Goal: Check status: Check status

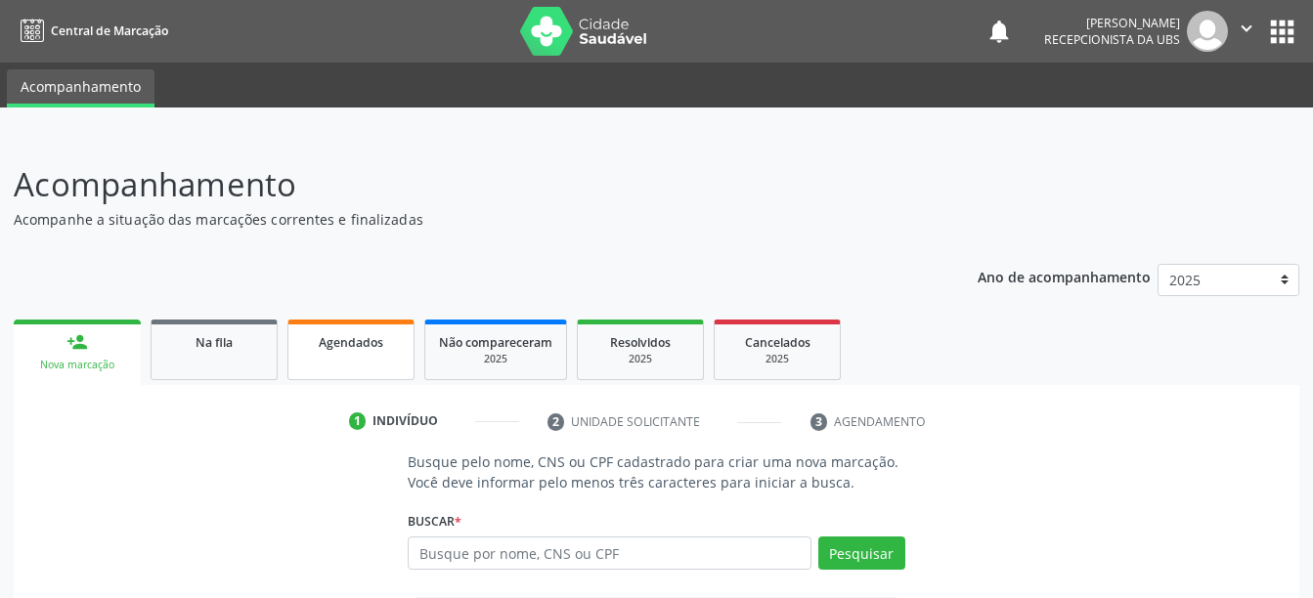
click at [347, 371] on link "Agendados" at bounding box center [351, 350] width 127 height 61
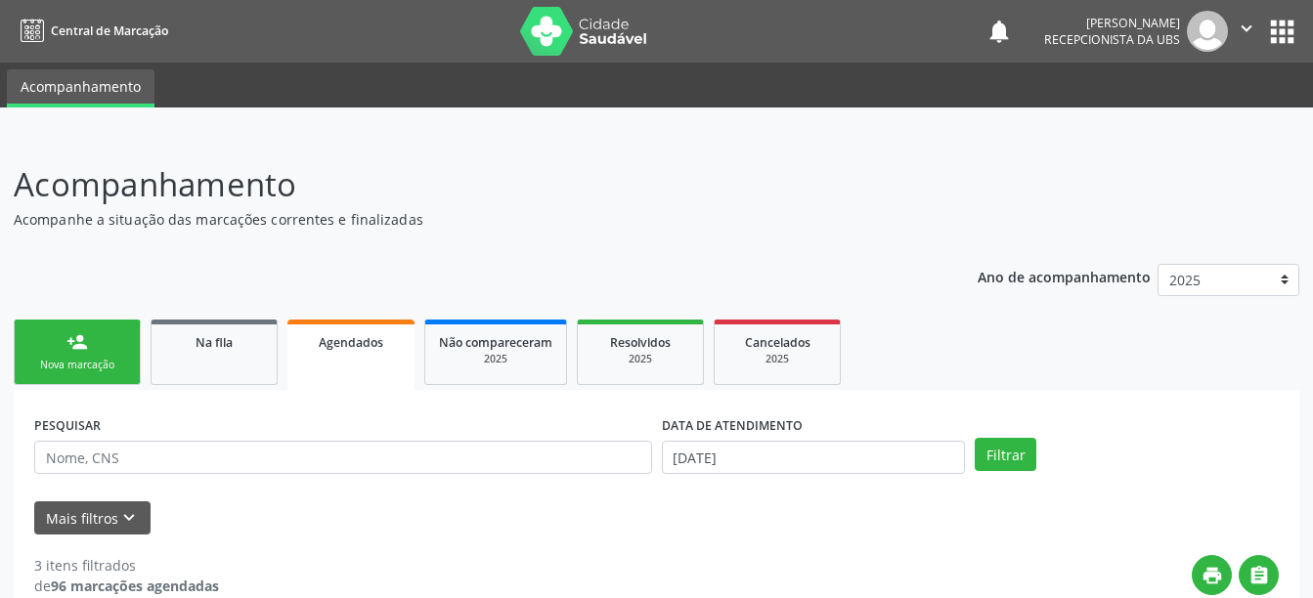
click at [1031, 346] on ul "person_add Nova marcação Na fila Agendados Não compareceram 2025 Resolvidos 202…" at bounding box center [657, 352] width 1286 height 75
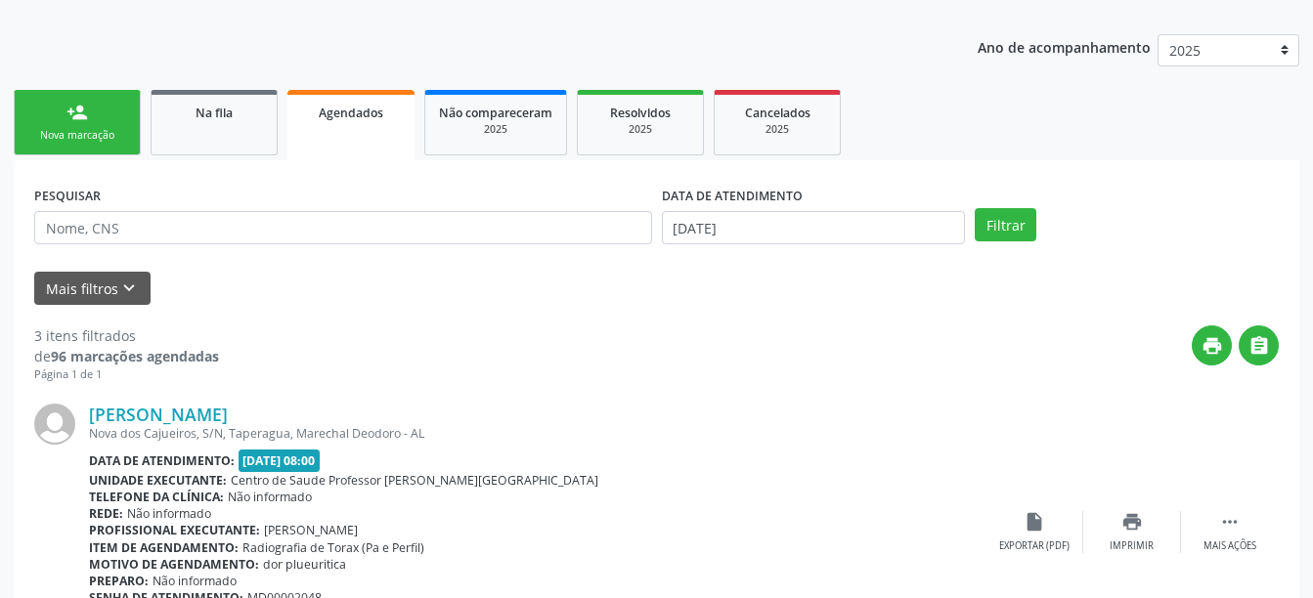
scroll to position [235, 0]
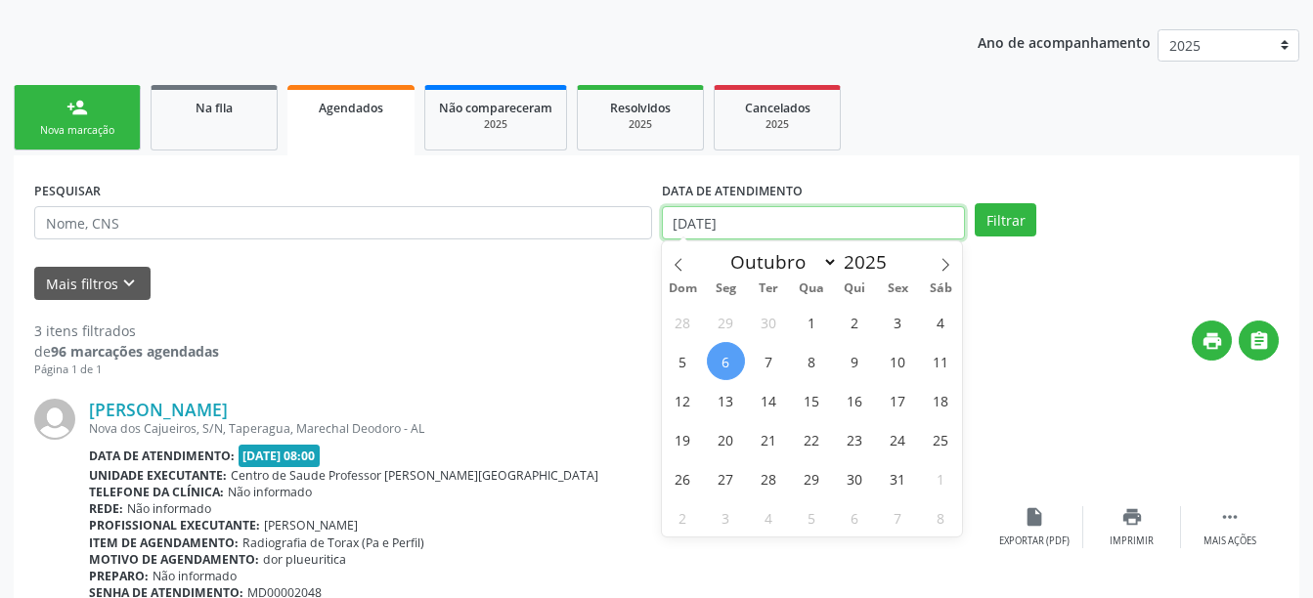
click at [902, 211] on input "[DATE]" at bounding box center [814, 222] width 304 height 33
click at [892, 333] on span "3" at bounding box center [898, 322] width 38 height 38
type input "[DATE]"
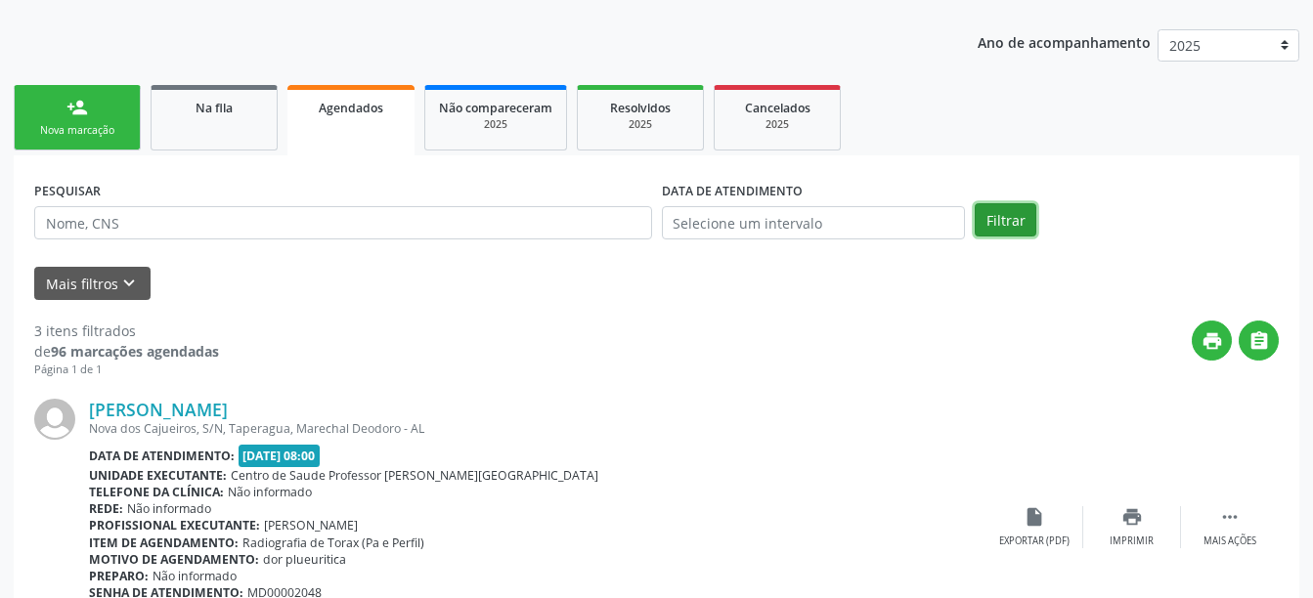
click at [1000, 231] on button "Filtrar" at bounding box center [1006, 219] width 62 height 33
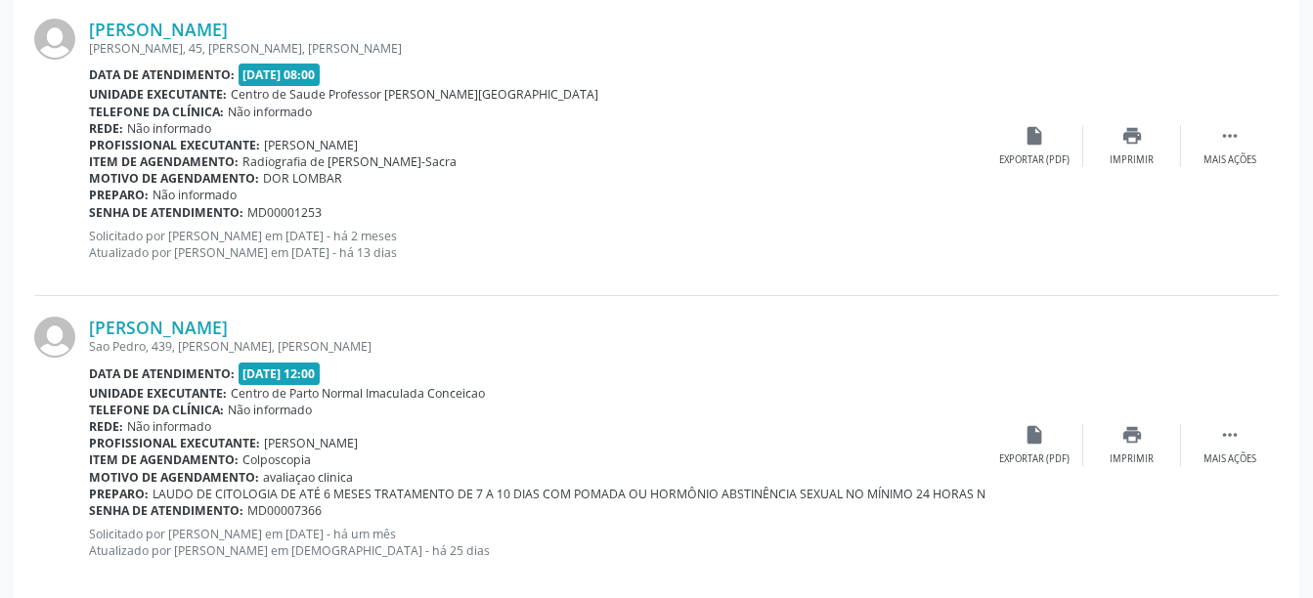
scroll to position [4567, 0]
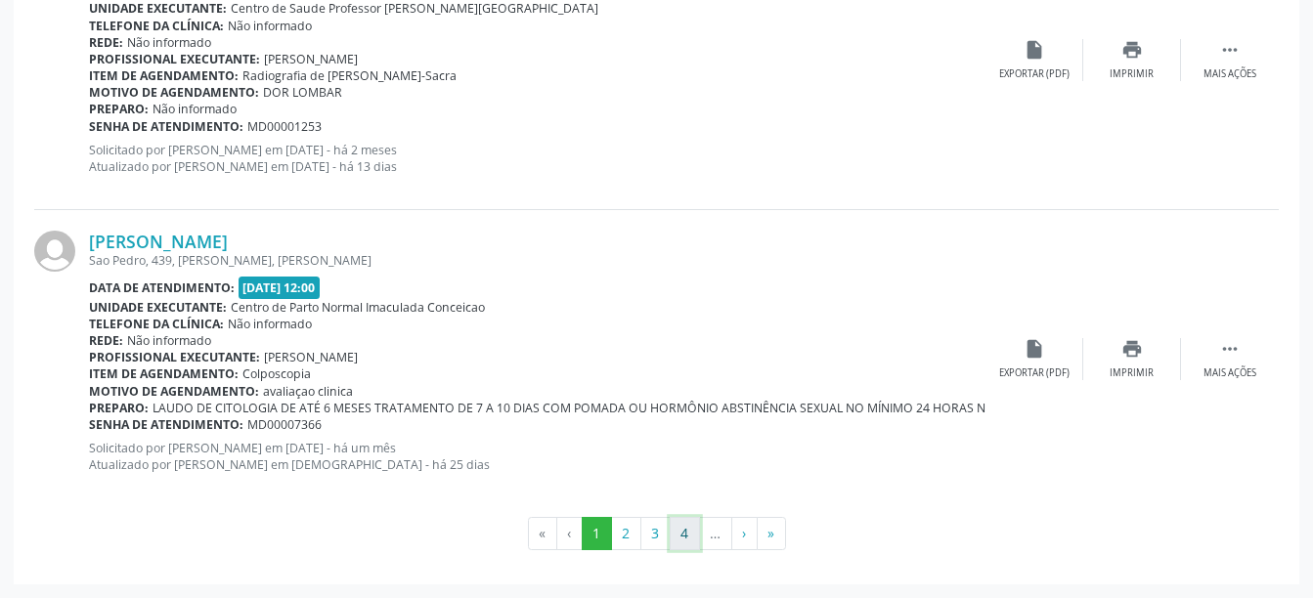
click at [681, 550] on button "4" at bounding box center [685, 533] width 30 height 33
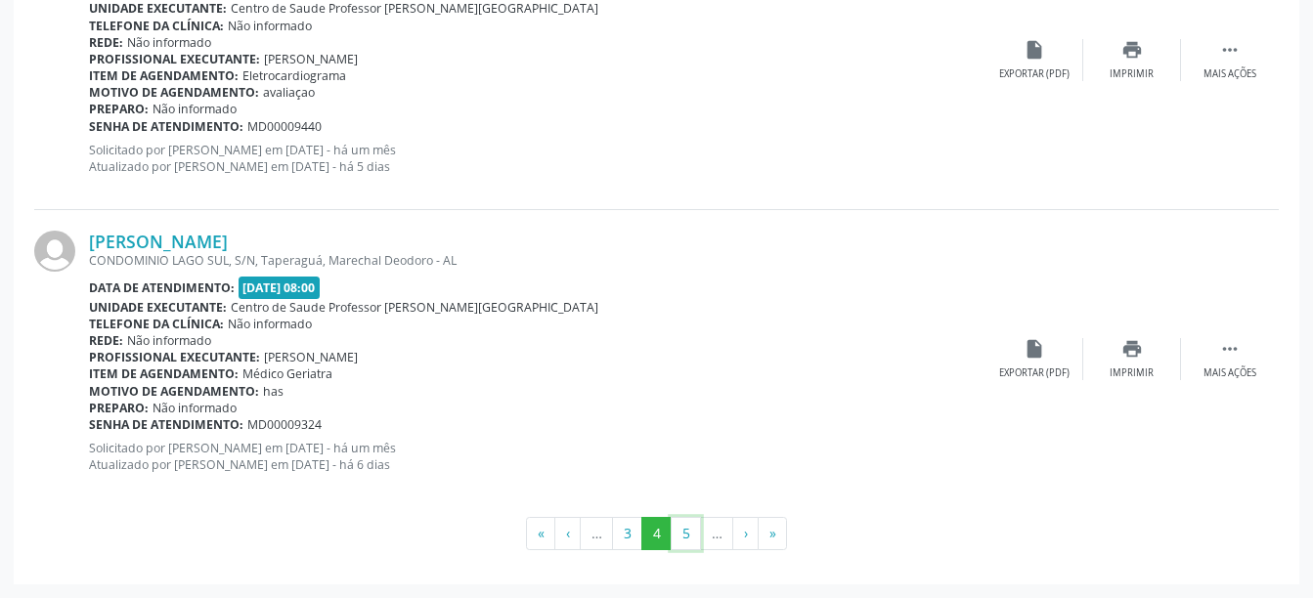
click at [681, 550] on button "5" at bounding box center [686, 533] width 30 height 33
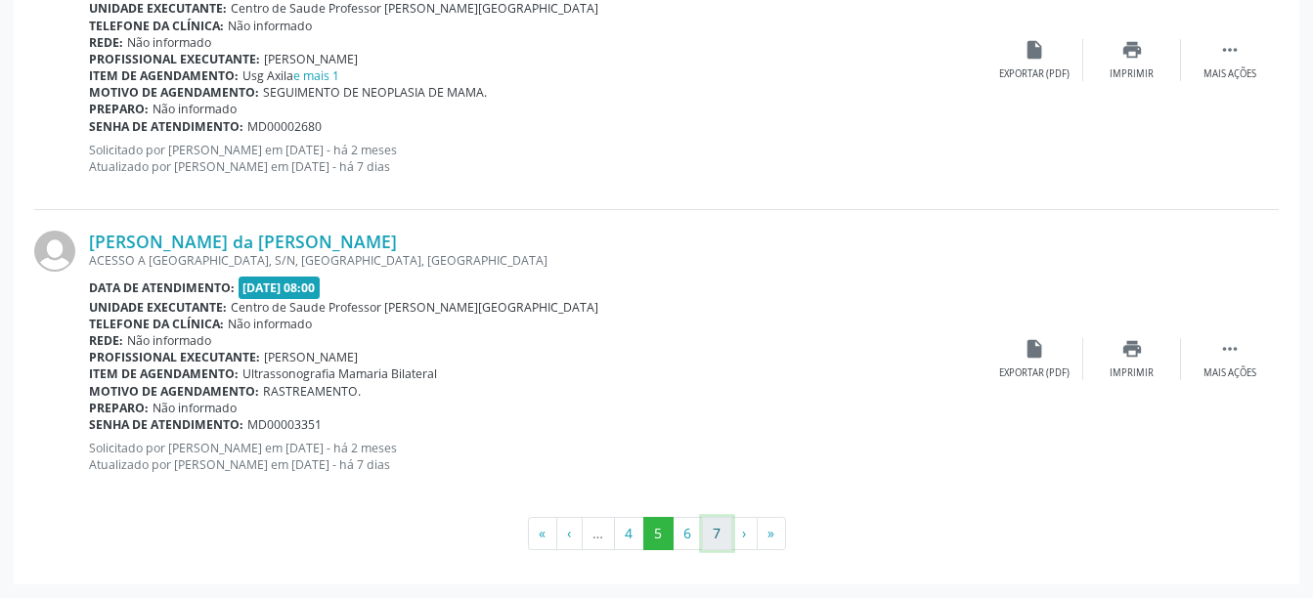
click at [713, 542] on button "7" at bounding box center [717, 533] width 30 height 33
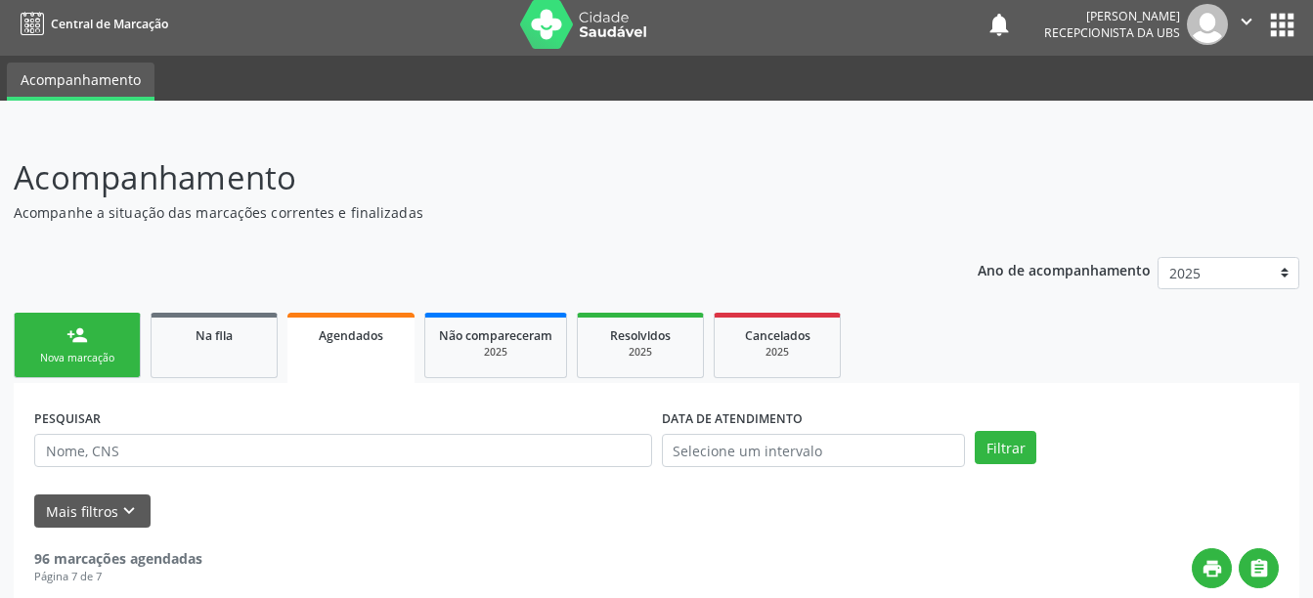
scroll to position [3, 0]
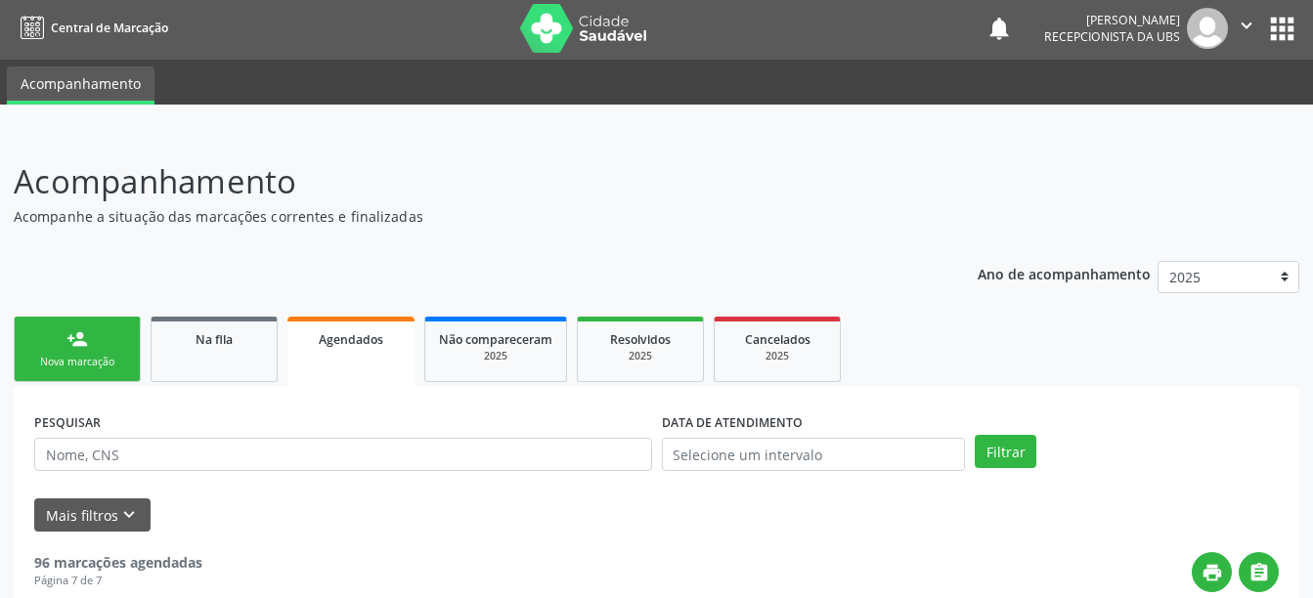
click at [61, 331] on link "person_add Nova marcação" at bounding box center [77, 350] width 127 height 66
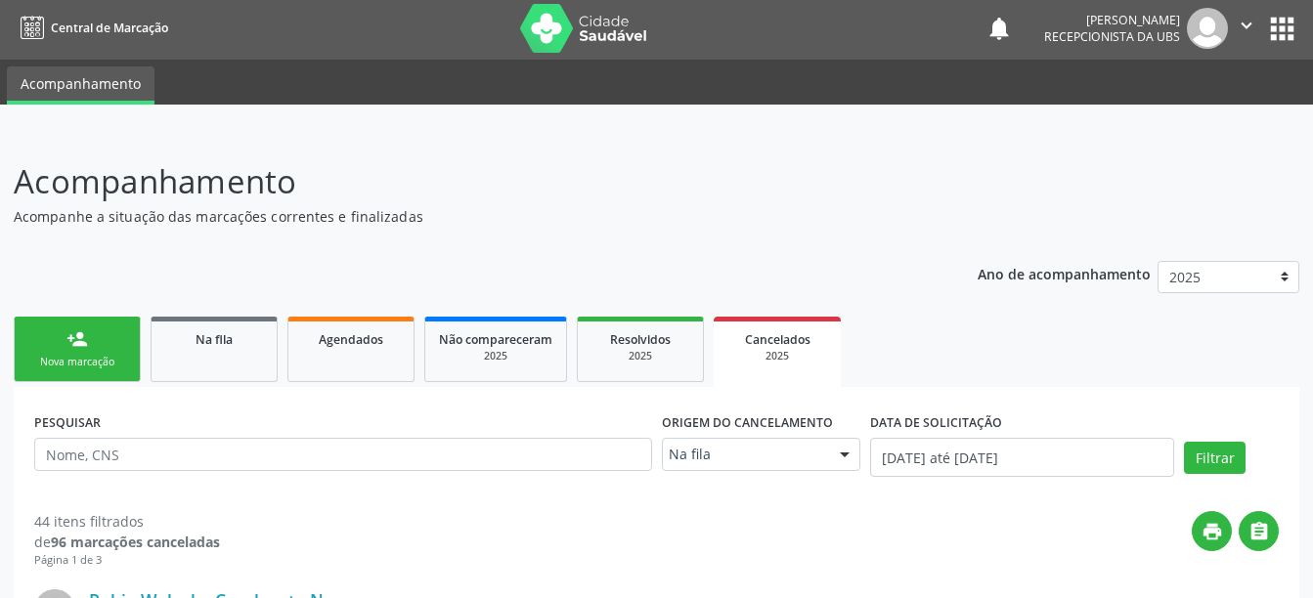
click at [60, 331] on link "person_add Nova marcação" at bounding box center [77, 350] width 127 height 66
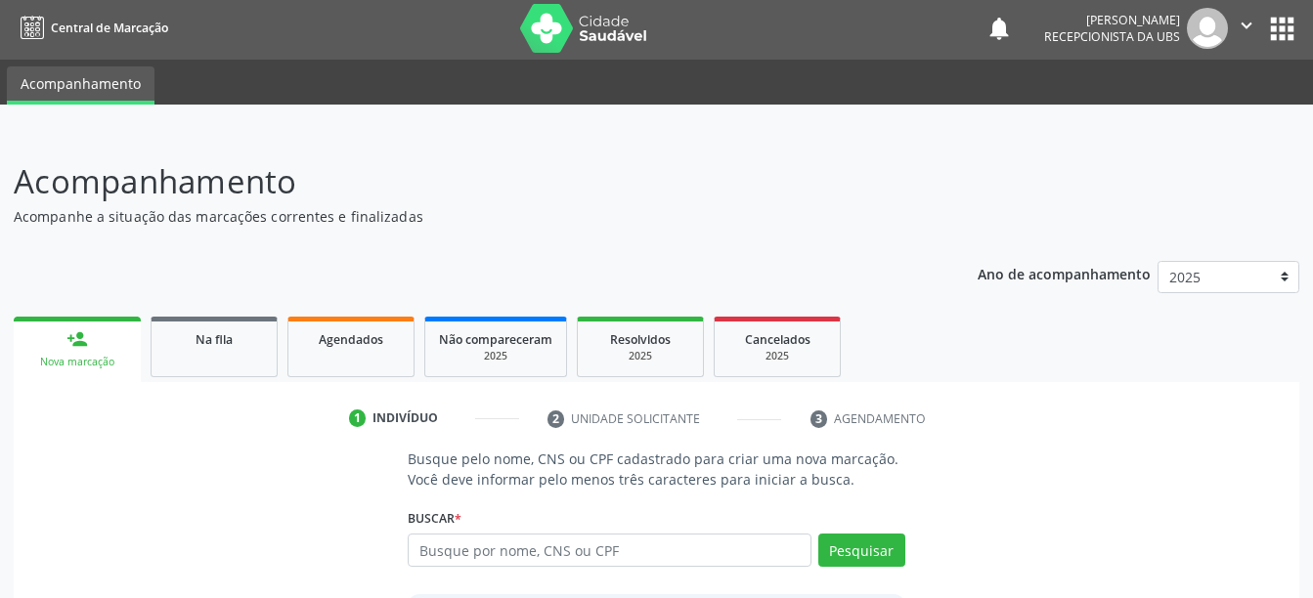
click at [961, 446] on div "1 Indivíduo 2 Unidade solicitante 3 Agendamento Busque pelo nome, CNS ou CPF ca…" at bounding box center [657, 584] width 1286 height 362
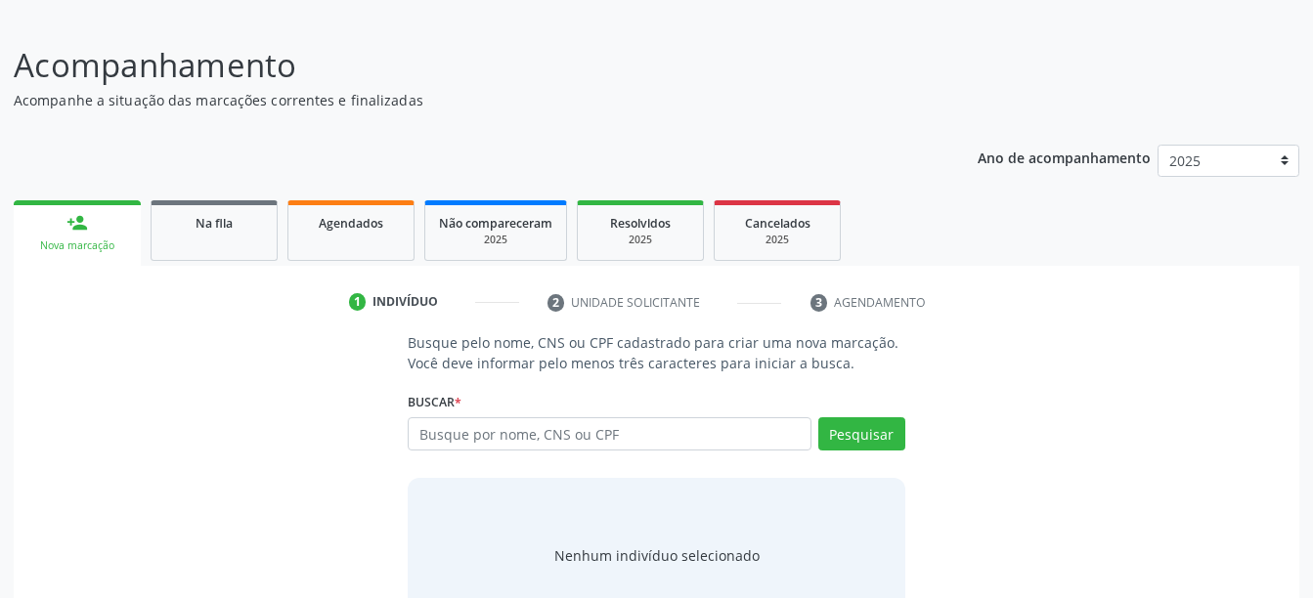
scroll to position [120, 0]
